Goal: Information Seeking & Learning: Learn about a topic

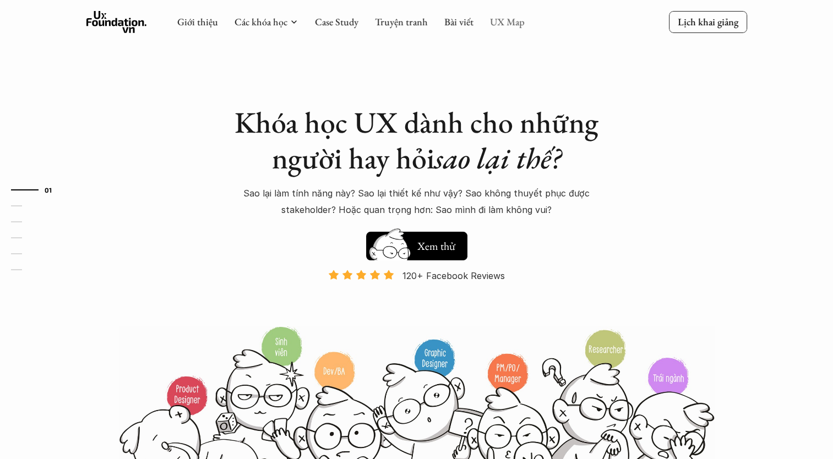
click at [511, 22] on link "UX Map" at bounding box center [507, 21] width 35 height 13
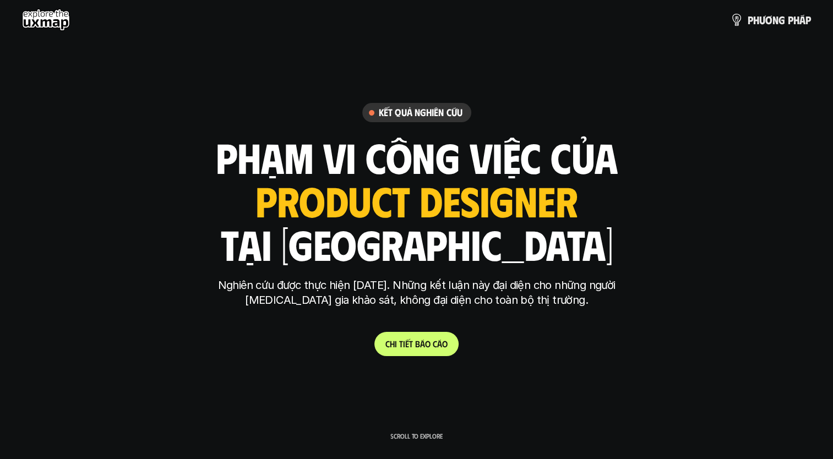
click at [521, 207] on div "ui designer ui/ux designer product designer UX designer ui designer" at bounding box center [416, 200] width 322 height 45
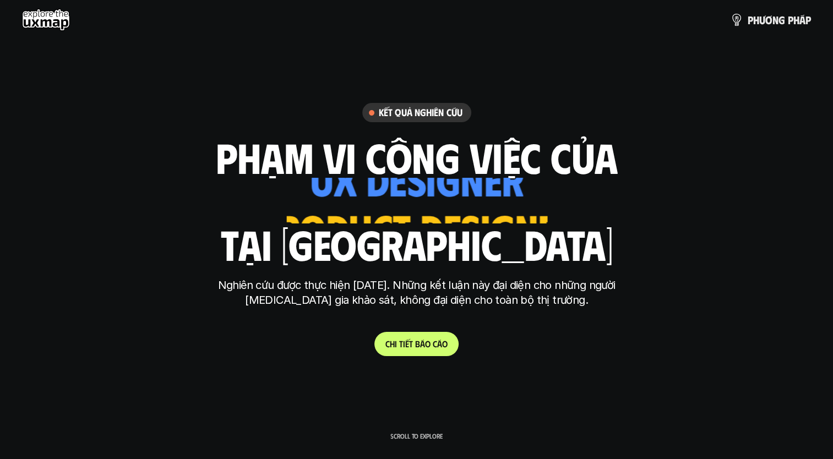
click at [521, 207] on div "ui designer ui/ux designer product designer UX designer ui designer" at bounding box center [416, 200] width 260 height 45
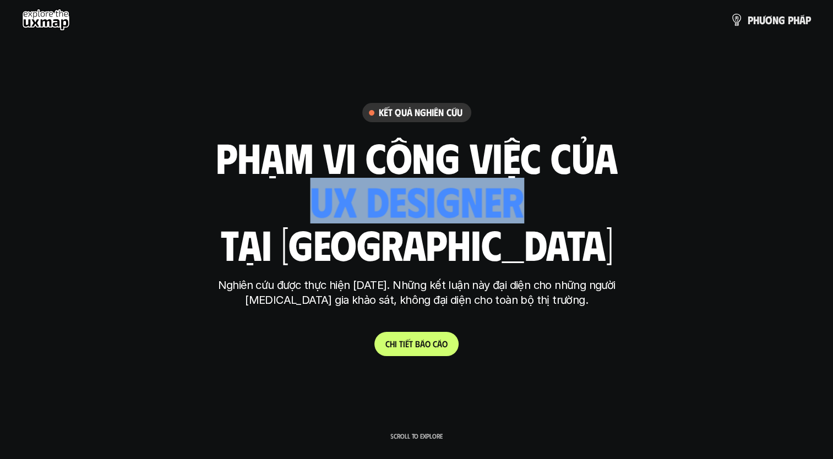
click at [521, 207] on div "ui designer ui/ux designer product designer UX designer ui designer" at bounding box center [417, 200] width 214 height 45
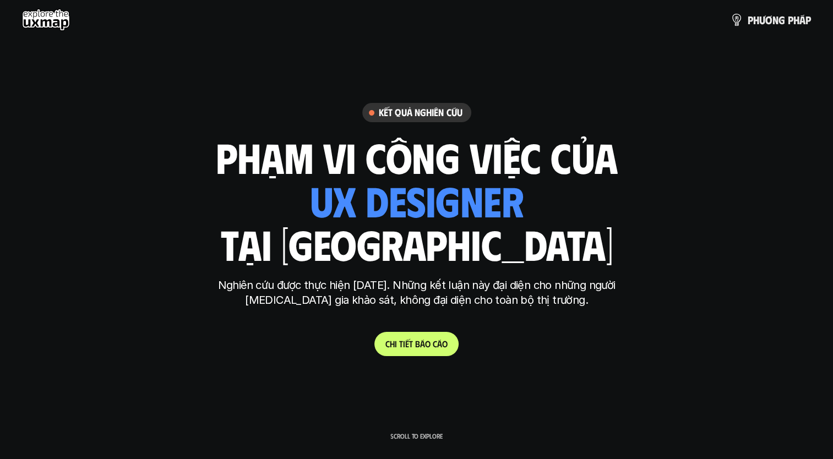
drag, startPoint x: 521, startPoint y: 207, endPoint x: 563, endPoint y: 222, distance: 44.9
click at [563, 222] on div "phạm vi công việc của ui designer ui/ux designer product designer [DEMOGRAPHIC_…" at bounding box center [417, 200] width 402 height 129
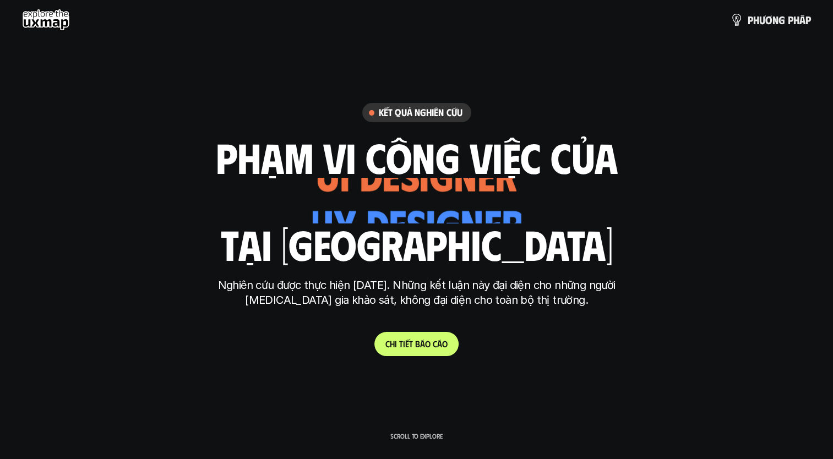
click at [562, 165] on h1 "phạm vi công việc của" at bounding box center [417, 157] width 402 height 46
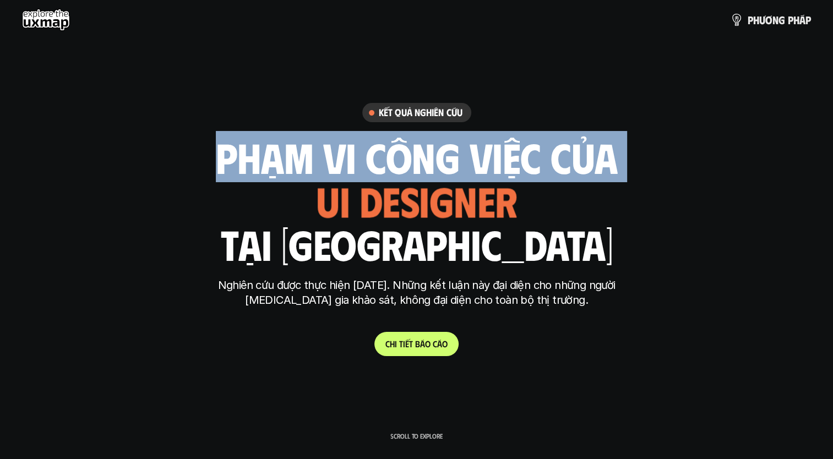
click at [562, 165] on h1 "phạm vi công việc của" at bounding box center [417, 157] width 402 height 46
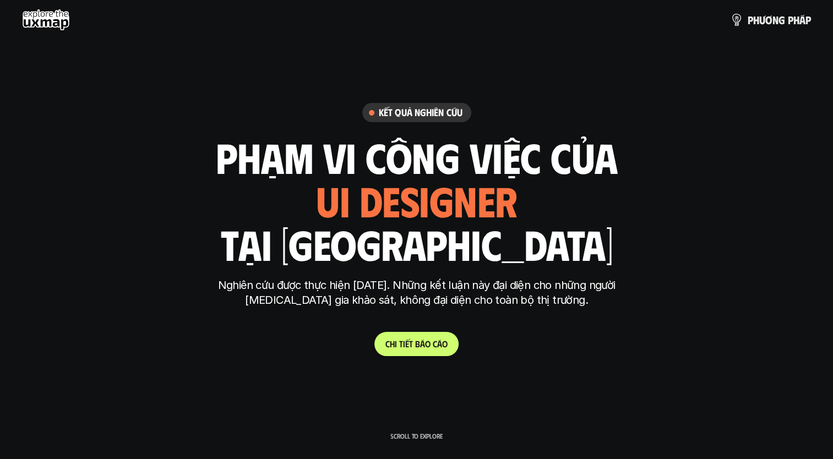
drag, startPoint x: 562, startPoint y: 165, endPoint x: 491, endPoint y: 253, distance: 113.5
click at [500, 256] on h1 "tại [GEOGRAPHIC_DATA]" at bounding box center [416, 244] width 392 height 46
click at [491, 253] on h1 "tại [GEOGRAPHIC_DATA]" at bounding box center [416, 244] width 392 height 46
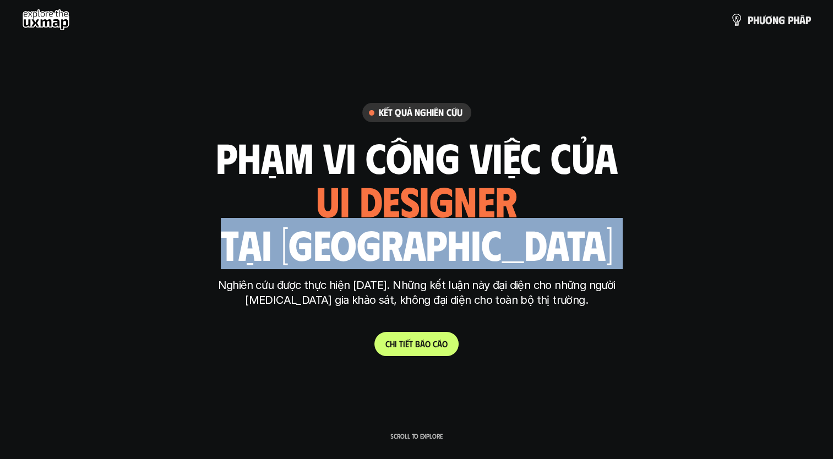
click at [491, 253] on h1 "tại [GEOGRAPHIC_DATA]" at bounding box center [416, 244] width 392 height 46
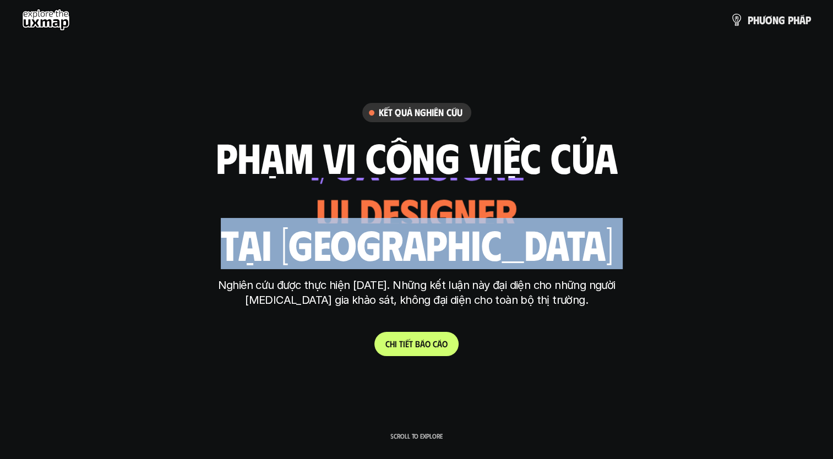
drag, startPoint x: 491, startPoint y: 253, endPoint x: 537, endPoint y: 265, distance: 47.3
click at [537, 265] on div "Kết quả nghiên cứu phạm vi công việc của ui designer ui/ux designer product des…" at bounding box center [416, 229] width 413 height 253
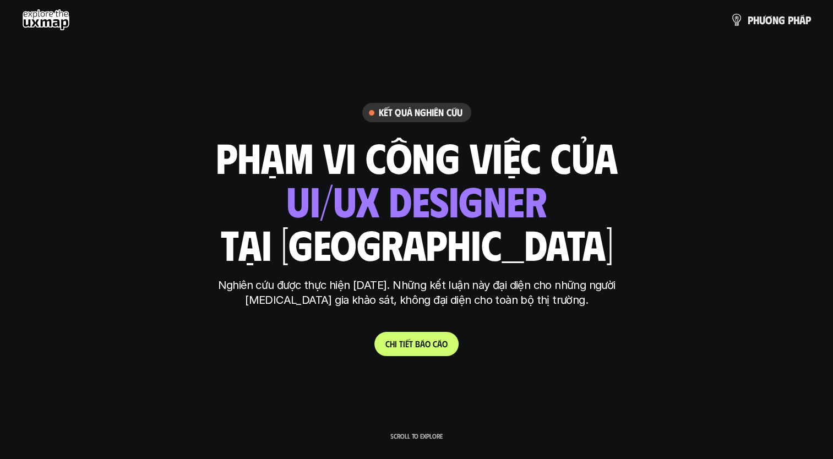
click at [603, 276] on div "Kết quả nghiên cứu phạm vi công việc của ui designer ui/ux designer product des…" at bounding box center [416, 229] width 413 height 253
